Goal: Task Accomplishment & Management: Manage account settings

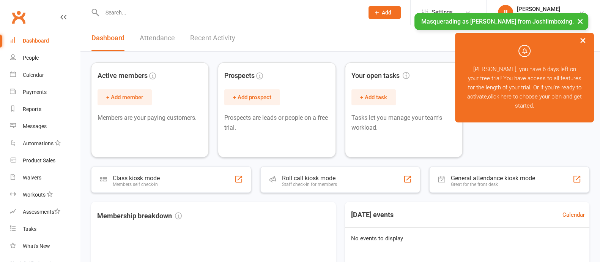
click at [579, 20] on button "×" at bounding box center [581, 21] width 14 height 16
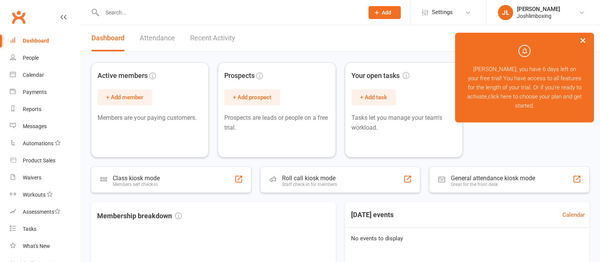
click at [580, 44] on button "×" at bounding box center [583, 40] width 14 height 16
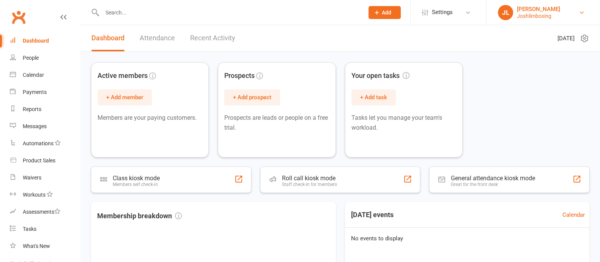
click at [516, 8] on link "JL Josh Lim Joshlimboxing" at bounding box center [543, 12] width 91 height 15
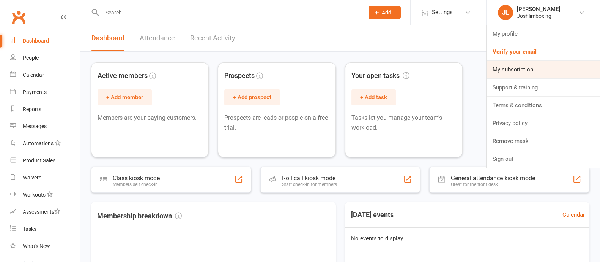
click at [524, 71] on link "My subscription" at bounding box center [544, 69] width 114 height 17
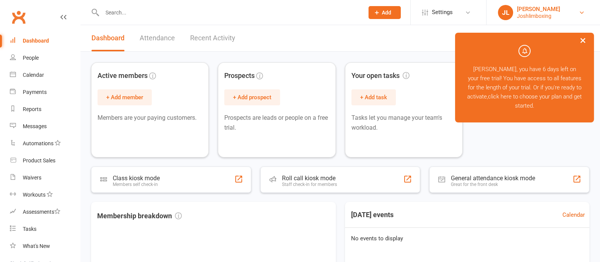
click at [539, 13] on div "Joshlimboxing" at bounding box center [538, 16] width 43 height 7
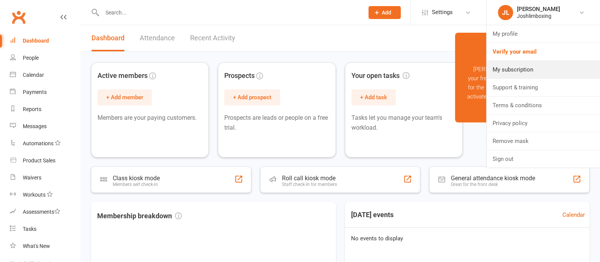
click at [509, 77] on link "My subscription" at bounding box center [544, 69] width 114 height 17
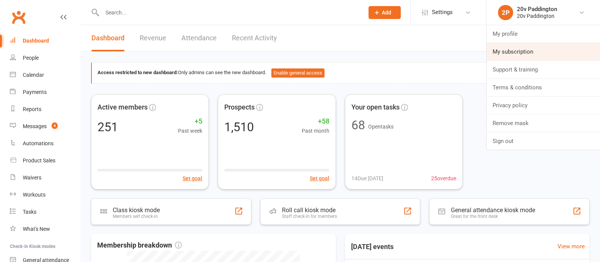
click at [520, 51] on link "My subscription" at bounding box center [544, 51] width 114 height 17
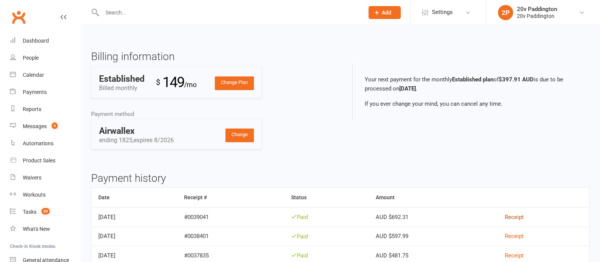
click at [522, 217] on link "Receipt" at bounding box center [514, 216] width 19 height 7
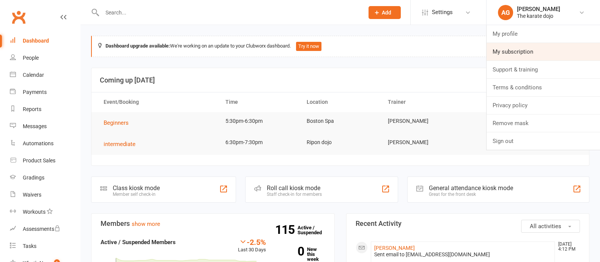
click at [525, 55] on link "My subscription" at bounding box center [544, 51] width 114 height 17
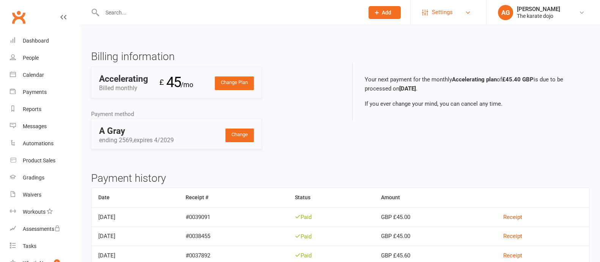
click at [440, 13] on span "Settings" at bounding box center [442, 12] width 21 height 17
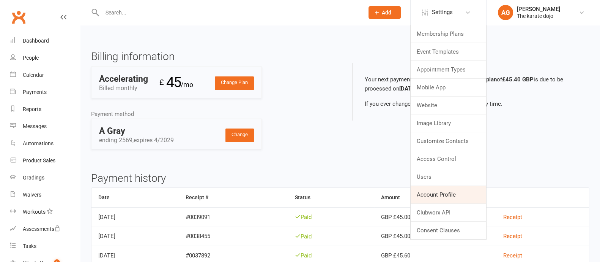
click at [441, 193] on link "Account Profile" at bounding box center [449, 194] width 76 height 17
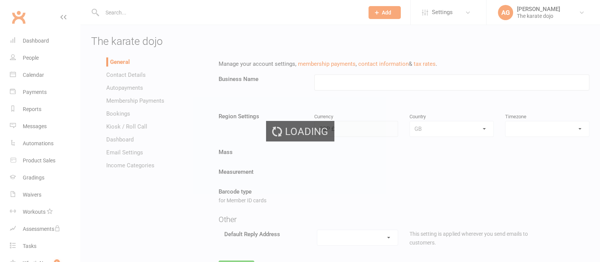
type input "The karate dojo"
select select "Europe/London"
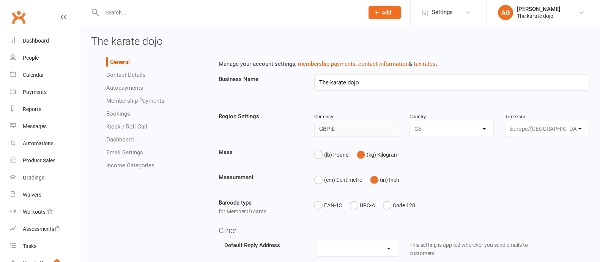
click at [123, 39] on span "The karate dojo" at bounding box center [127, 41] width 72 height 13
copy span "The karate dojo"
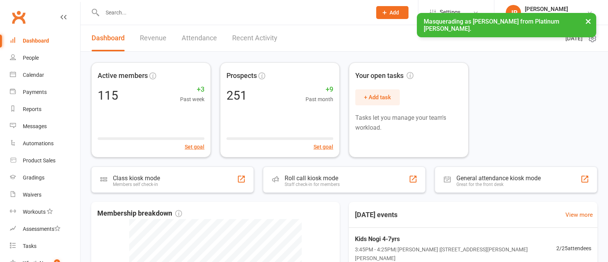
click at [581, 28] on button "×" at bounding box center [588, 21] width 14 height 16
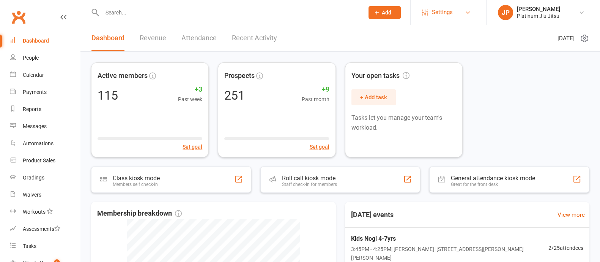
click at [451, 14] on span "Settings" at bounding box center [442, 12] width 21 height 17
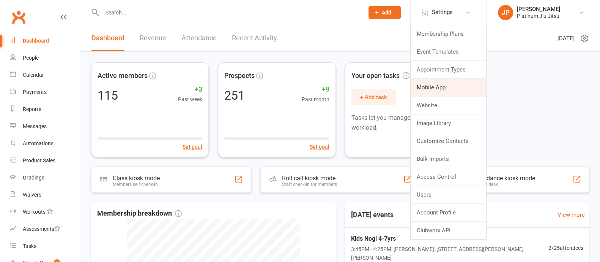
click at [433, 85] on link "Mobile App" at bounding box center [449, 87] width 76 height 17
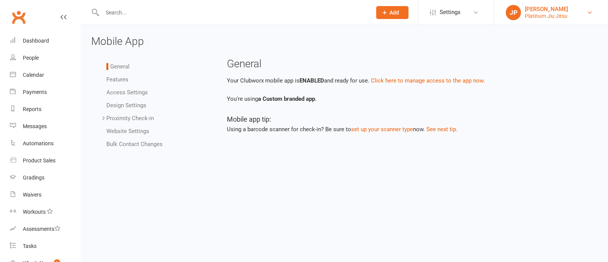
click at [534, 11] on div "[PERSON_NAME]" at bounding box center [545, 9] width 43 height 7
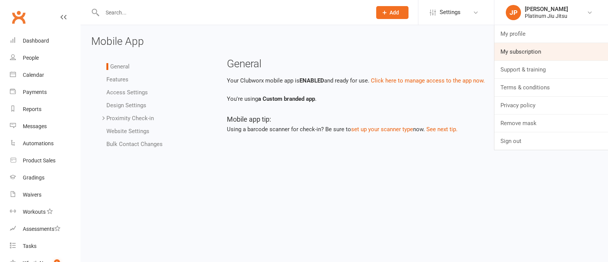
click at [532, 46] on link "My subscription" at bounding box center [551, 51] width 114 height 17
